Goal: Information Seeking & Learning: Learn about a topic

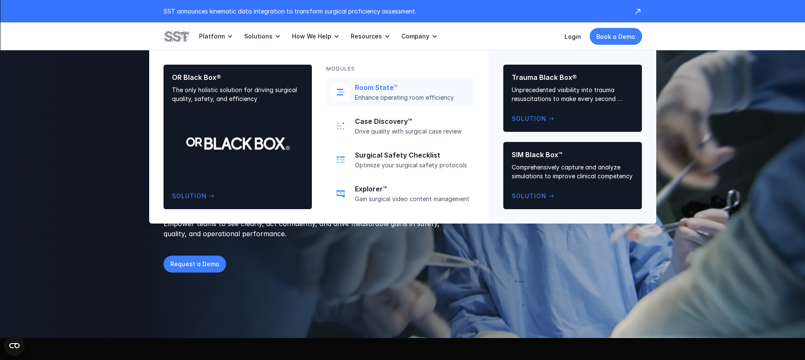
click at [356, 94] on p "Enhance operating room efficiency" at bounding box center [412, 98] width 115 height 8
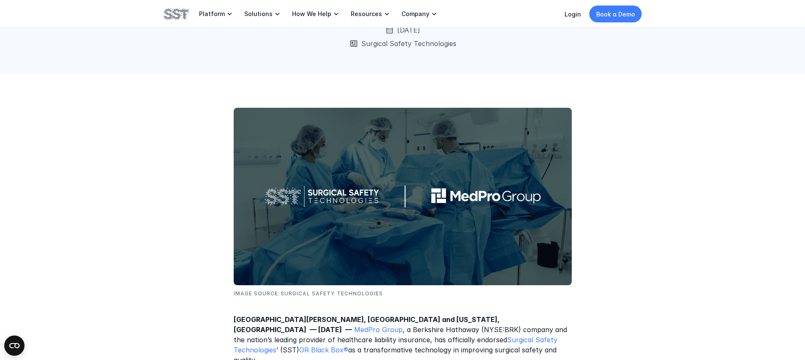
scroll to position [270, 0]
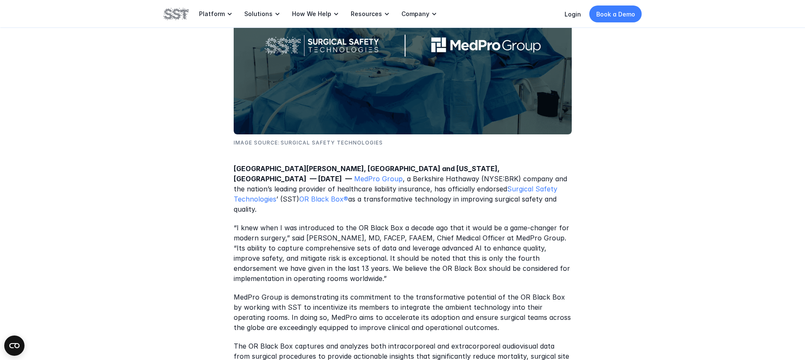
click at [479, 255] on p "“I knew when I was introduced to the OR Black Box a decade ago that it would be…" at bounding box center [403, 253] width 338 height 61
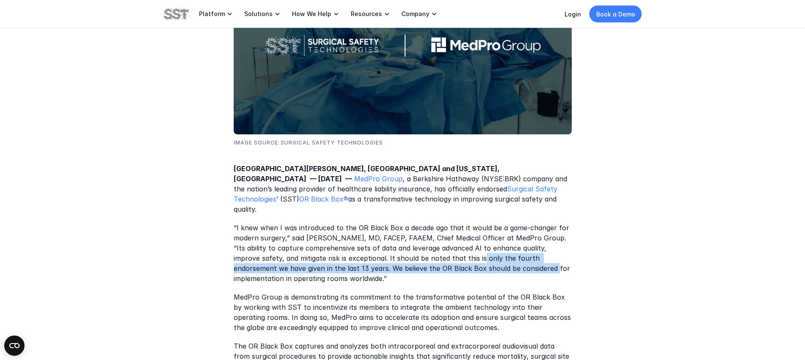
drag, startPoint x: 461, startPoint y: 251, endPoint x: 488, endPoint y: 257, distance: 27.3
click at [488, 257] on p "“I knew when I was introduced to the OR Black Box a decade ago that it would be…" at bounding box center [403, 253] width 338 height 61
drag, startPoint x: 438, startPoint y: 252, endPoint x: 495, endPoint y: 257, distance: 56.8
click at [494, 257] on p "“I knew when I was introduced to the OR Black Box a decade ago that it would be…" at bounding box center [403, 253] width 338 height 61
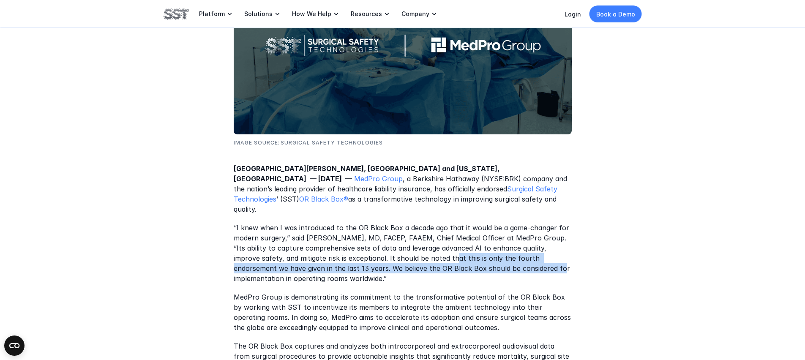
click at [495, 257] on p "“I knew when I was introduced to the OR Black Box a decade ago that it would be…" at bounding box center [403, 253] width 338 height 61
drag, startPoint x: 331, startPoint y: 258, endPoint x: 359, endPoint y: 250, distance: 29.4
click at [359, 250] on p "“I knew when I was introduced to the OR Black Box a decade ago that it would be…" at bounding box center [403, 253] width 338 height 61
